Goal: Task Accomplishment & Management: Use online tool/utility

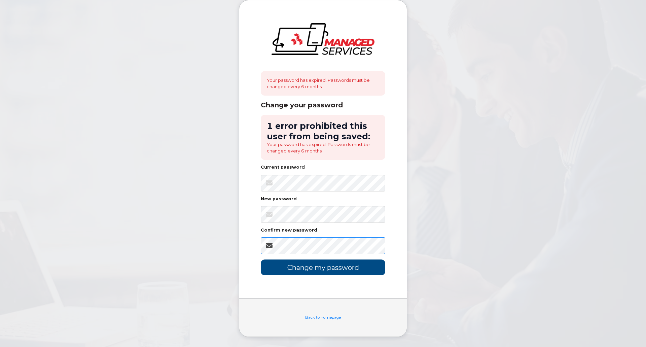
click at [261, 259] on input "Change my password" at bounding box center [323, 267] width 124 height 16
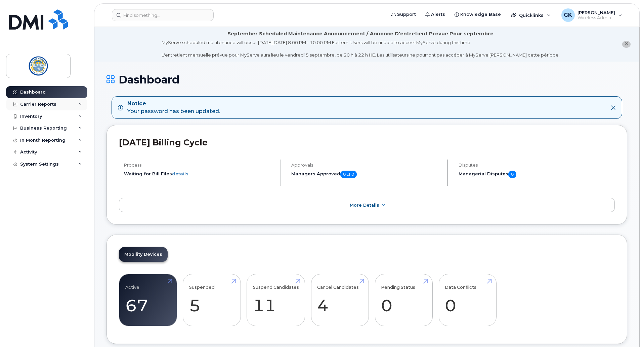
click at [83, 103] on div "Carrier Reports" at bounding box center [46, 104] width 81 height 12
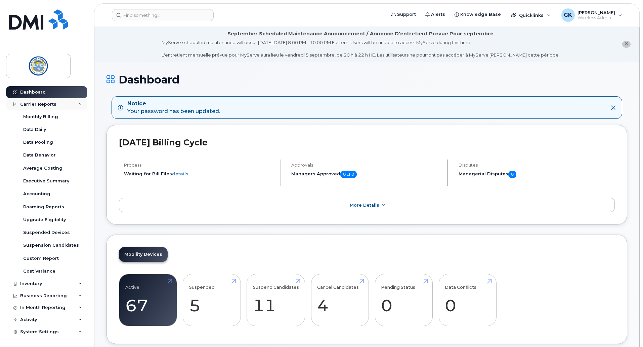
click at [83, 103] on div "Carrier Reports" at bounding box center [46, 104] width 81 height 12
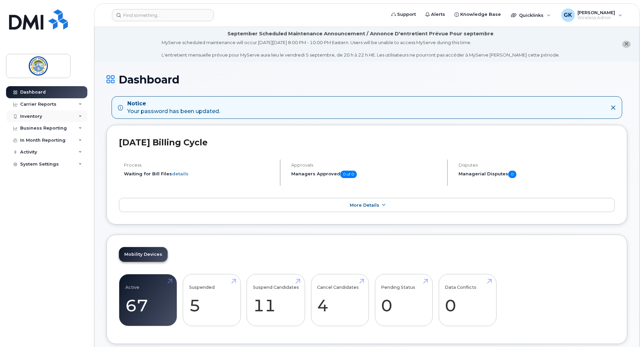
click at [81, 117] on icon at bounding box center [80, 116] width 3 height 3
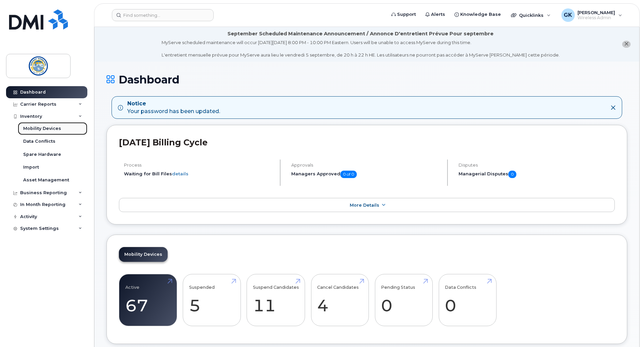
click at [56, 126] on div "Mobility Devices" at bounding box center [42, 128] width 38 height 6
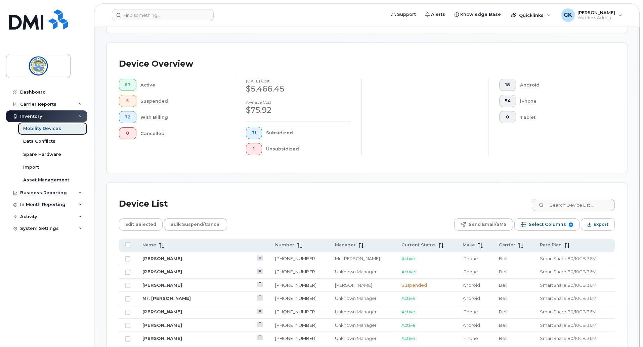
scroll to position [112, 0]
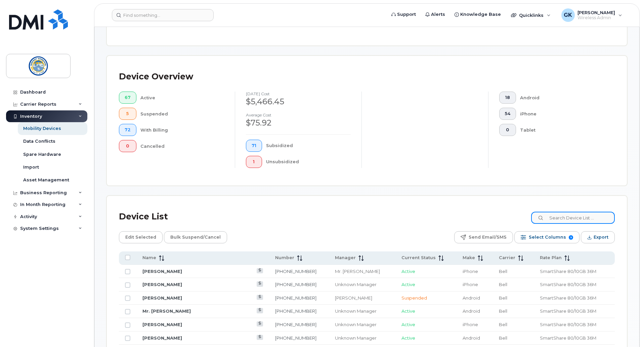
click at [577, 215] on input at bounding box center [574, 217] width 84 height 12
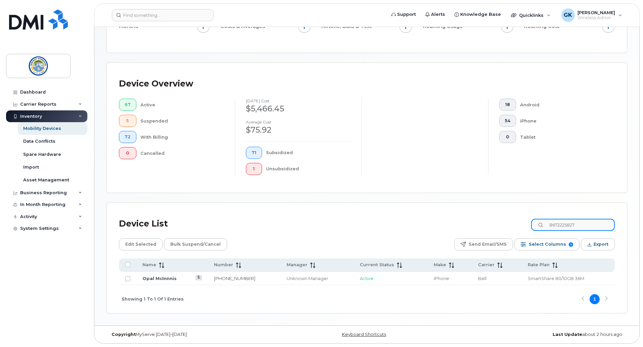
type input "8672225827"
click at [166, 279] on link "Opal McInnnis" at bounding box center [160, 277] width 34 height 5
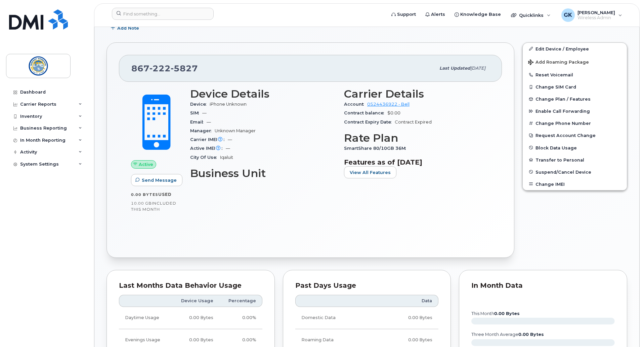
scroll to position [112, 0]
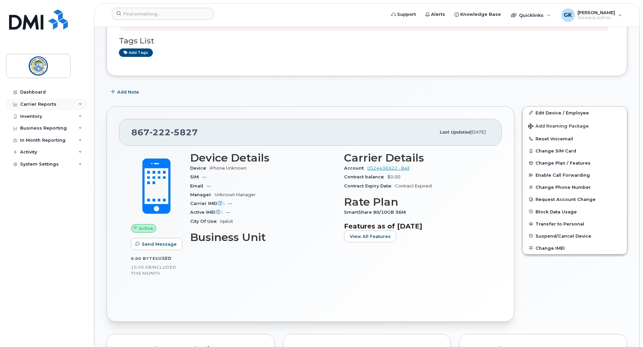
click at [81, 101] on div "Carrier Reports" at bounding box center [46, 104] width 81 height 12
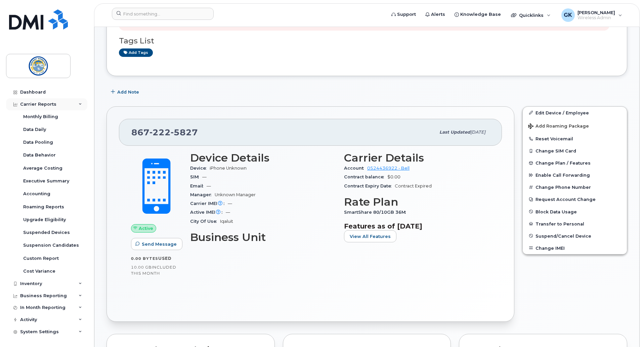
click at [79, 103] on icon at bounding box center [80, 104] width 3 height 3
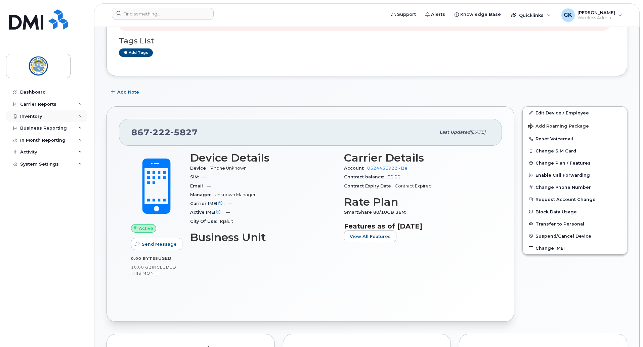
click at [80, 118] on div "Inventory" at bounding box center [46, 116] width 81 height 12
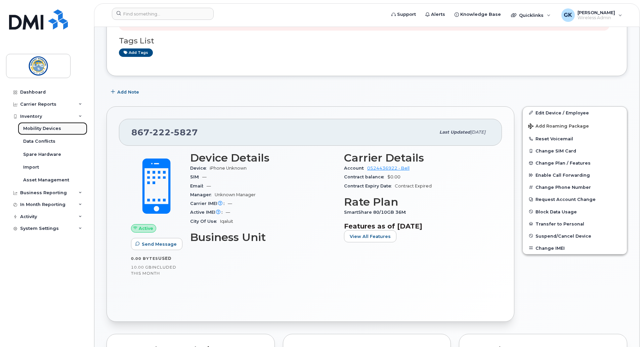
click at [53, 129] on div "Mobility Devices" at bounding box center [42, 128] width 38 height 6
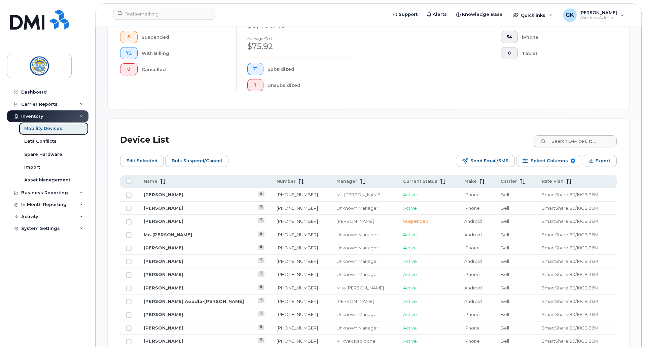
scroll to position [224, 0]
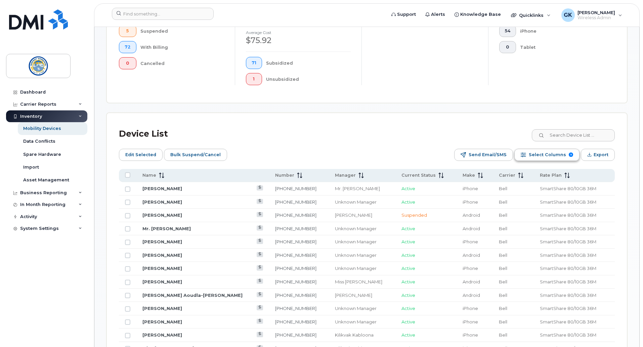
click at [535, 150] on span "Select Columns" at bounding box center [547, 155] width 37 height 10
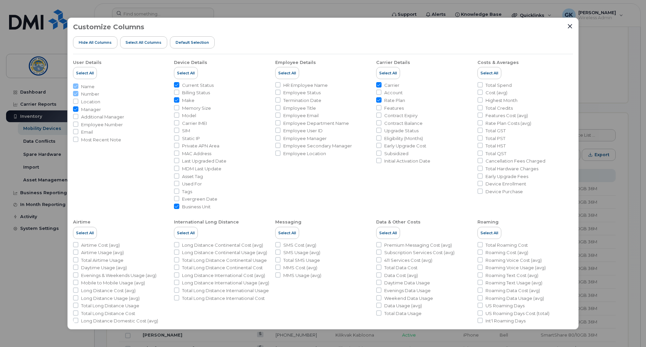
drag, startPoint x: 177, startPoint y: 128, endPoint x: 184, endPoint y: 139, distance: 13.0
click at [177, 128] on input "SIM" at bounding box center [176, 129] width 5 height 5
checkbox input "true"
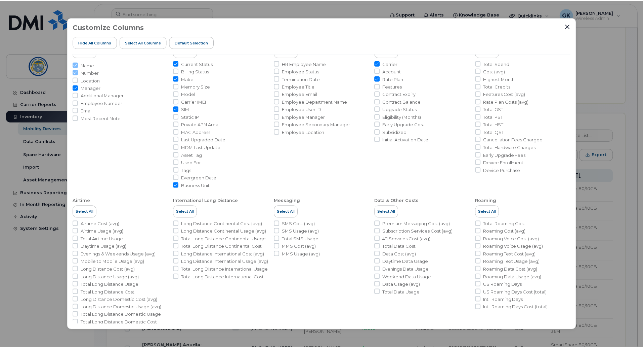
scroll to position [31, 0]
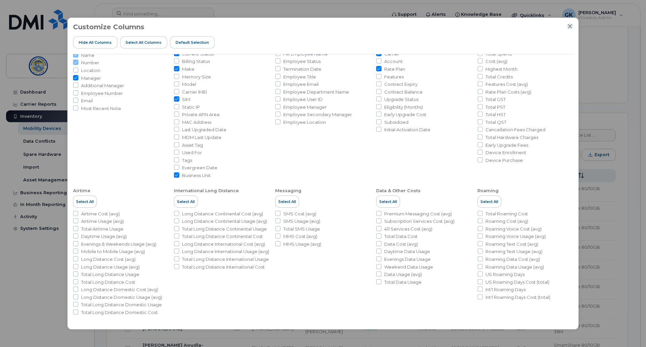
click at [570, 24] on icon "Close" at bounding box center [569, 26] width 5 height 5
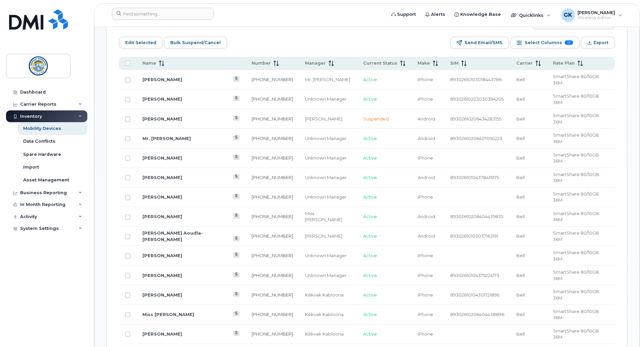
scroll to position [224, 0]
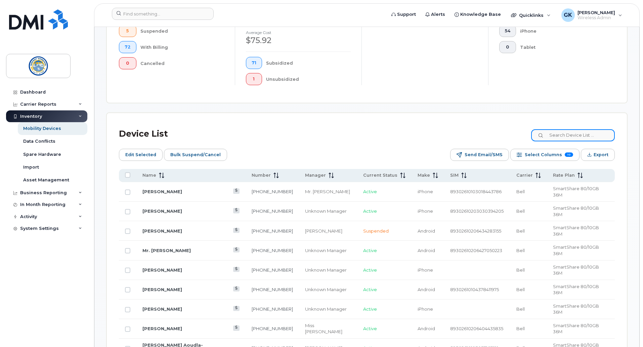
click at [571, 129] on input at bounding box center [574, 135] width 84 height 12
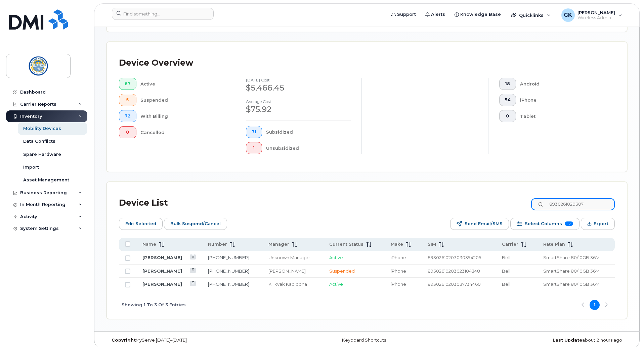
scroll to position [140, 0]
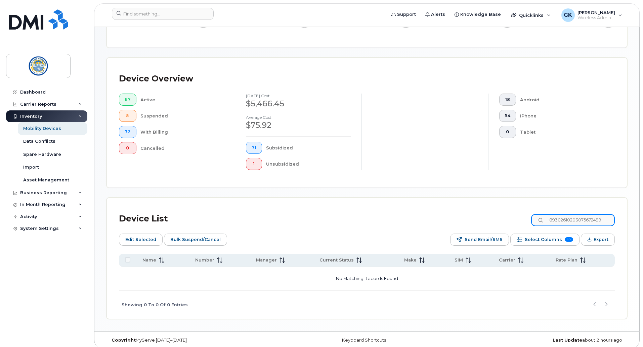
drag, startPoint x: 611, startPoint y: 213, endPoint x: 473, endPoint y: 224, distance: 139.0
click at [473, 224] on div "Device List 89302610203075672499 Edit Selected Bulk Suspend/Cancel Send Email/S…" at bounding box center [367, 264] width 496 height 109
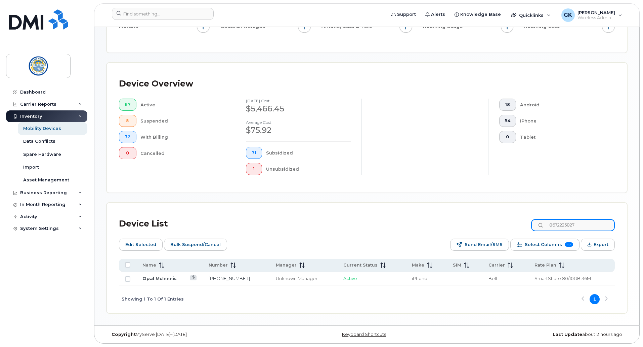
type input "8672225827"
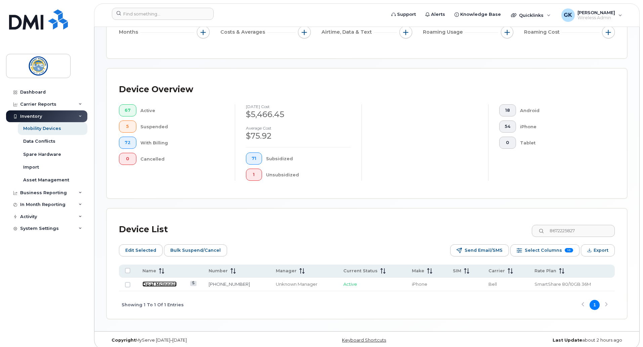
click at [162, 281] on link "Opal McInnnis" at bounding box center [160, 283] width 34 height 5
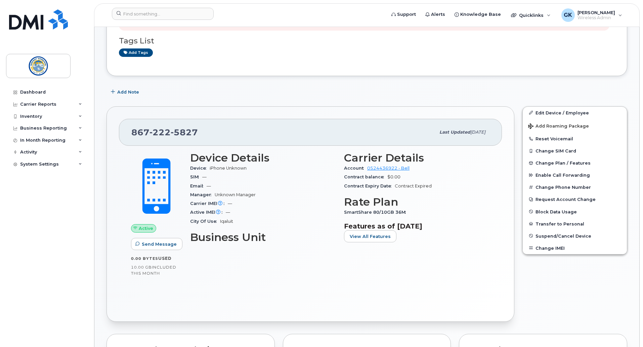
scroll to position [224, 0]
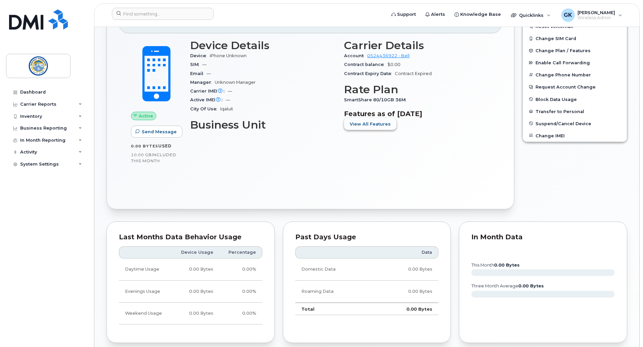
click at [372, 124] on span "View All Features" at bounding box center [370, 124] width 41 height 6
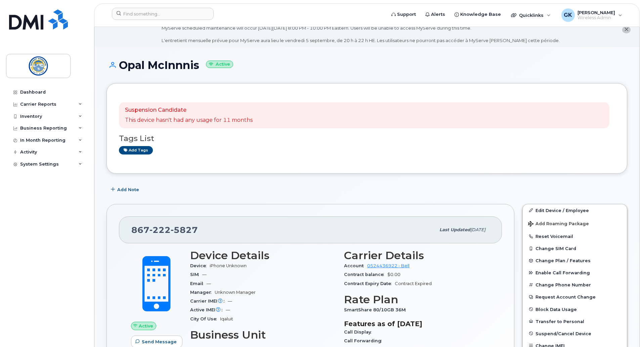
scroll to position [0, 0]
